Goal: Understand process/instructions: Learn how to perform a task or action

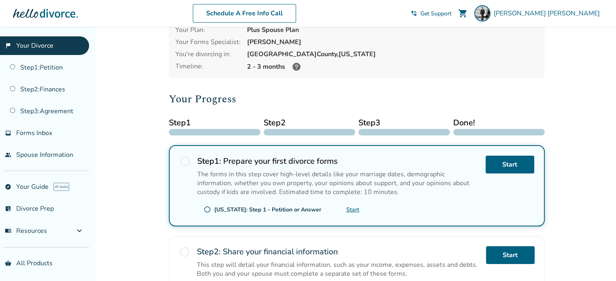
scroll to position [48, 0]
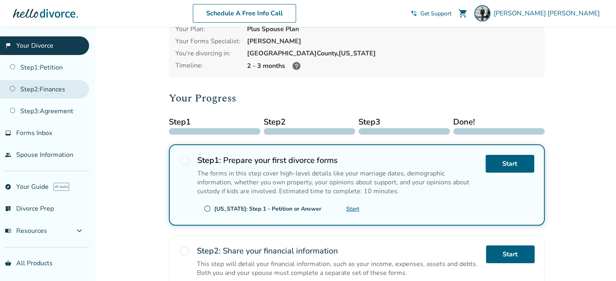
click at [35, 87] on link "Step 2 : Finances" at bounding box center [44, 89] width 89 height 19
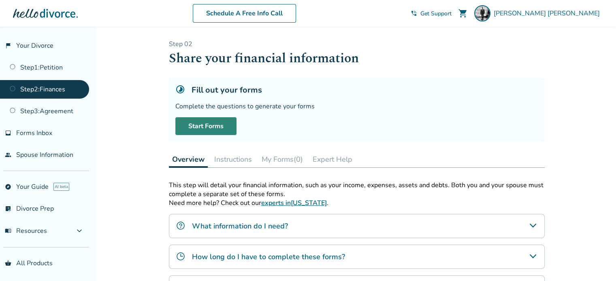
click at [211, 125] on link "Start Forms" at bounding box center [205, 126] width 61 height 18
